Goal: Task Accomplishment & Management: Manage account settings

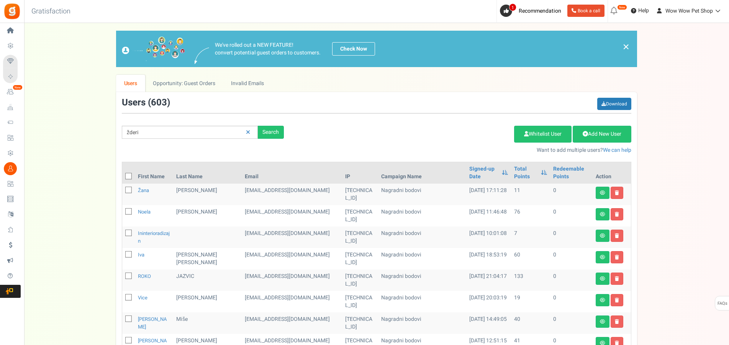
type input "žderi"
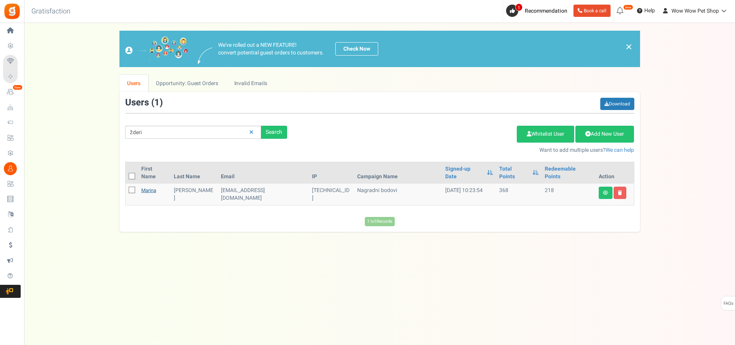
click at [151, 186] on link "Marina" at bounding box center [148, 189] width 15 height 7
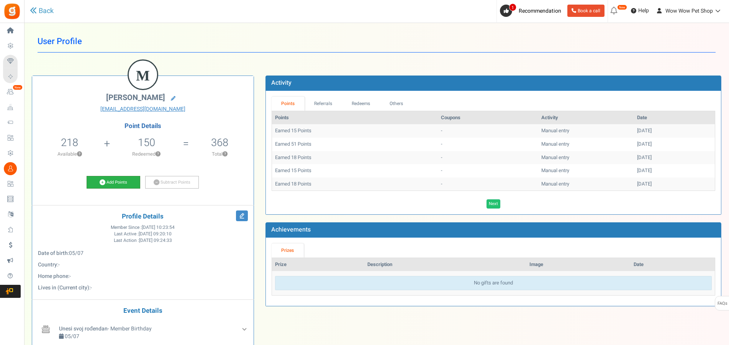
click at [112, 182] on link "Add Points" at bounding box center [114, 182] width 54 height 13
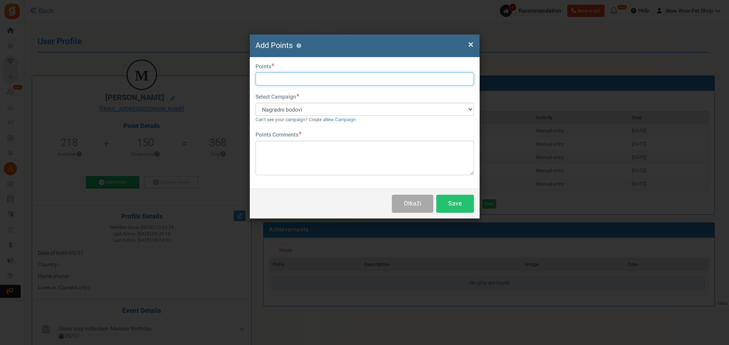
click at [280, 79] on input "text" at bounding box center [364, 78] width 218 height 13
type input "17"
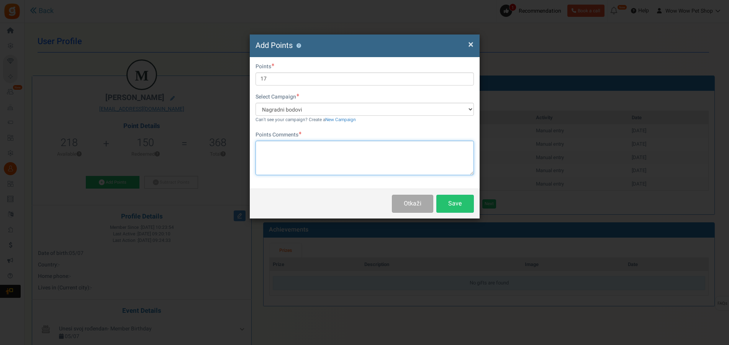
click at [316, 147] on textarea at bounding box center [364, 158] width 218 height 34
paste textarea "1551"
type textarea "Račun br. 1551"
click at [453, 200] on button "Save" at bounding box center [455, 204] width 38 height 18
